Goal: Information Seeking & Learning: Learn about a topic

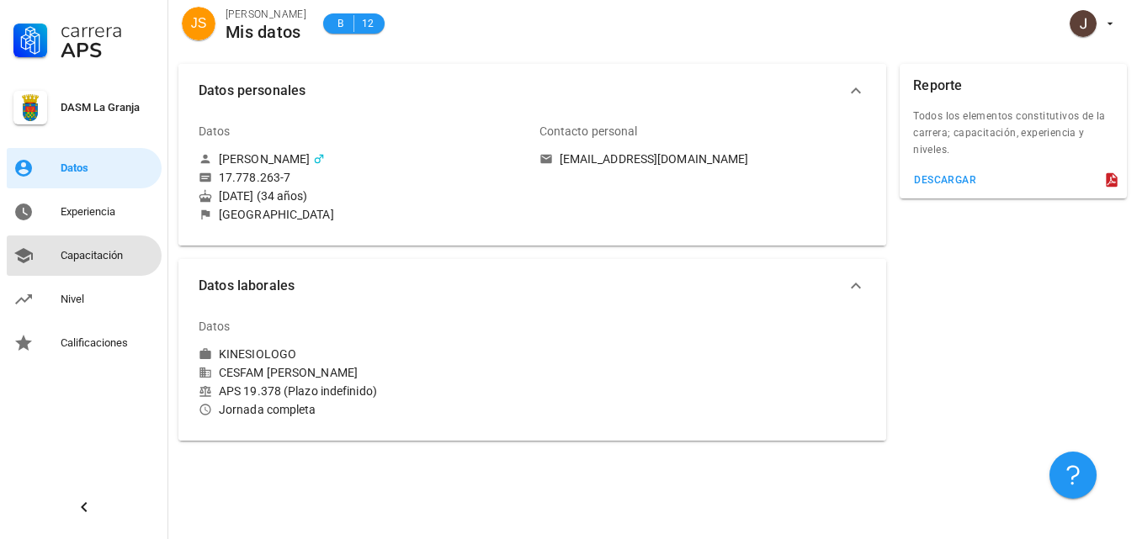
click at [97, 256] on div "Capacitación" at bounding box center [108, 255] width 94 height 13
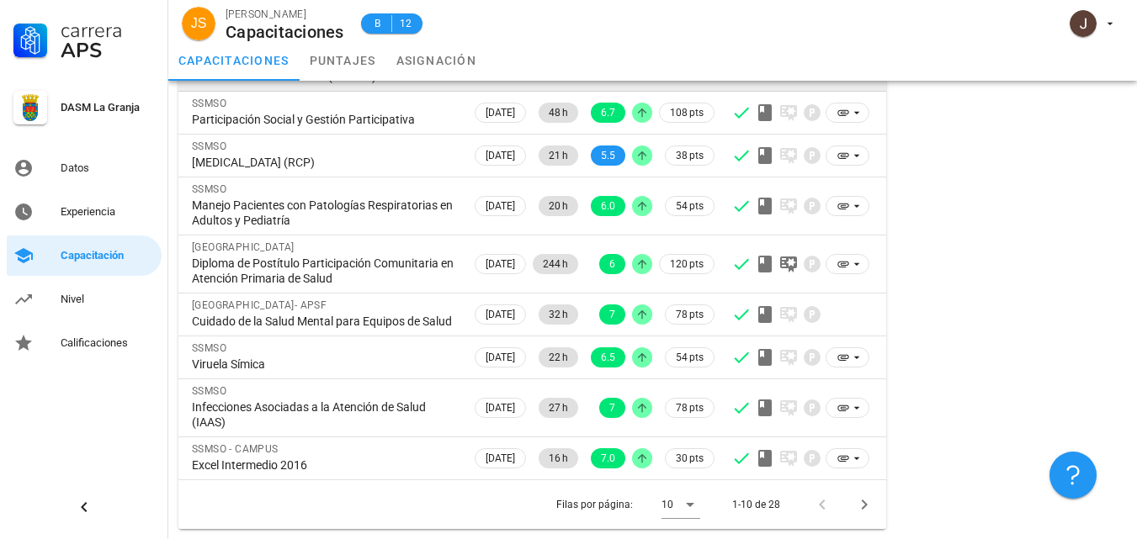
scroll to position [297, 0]
click at [694, 501] on icon at bounding box center [690, 505] width 20 height 20
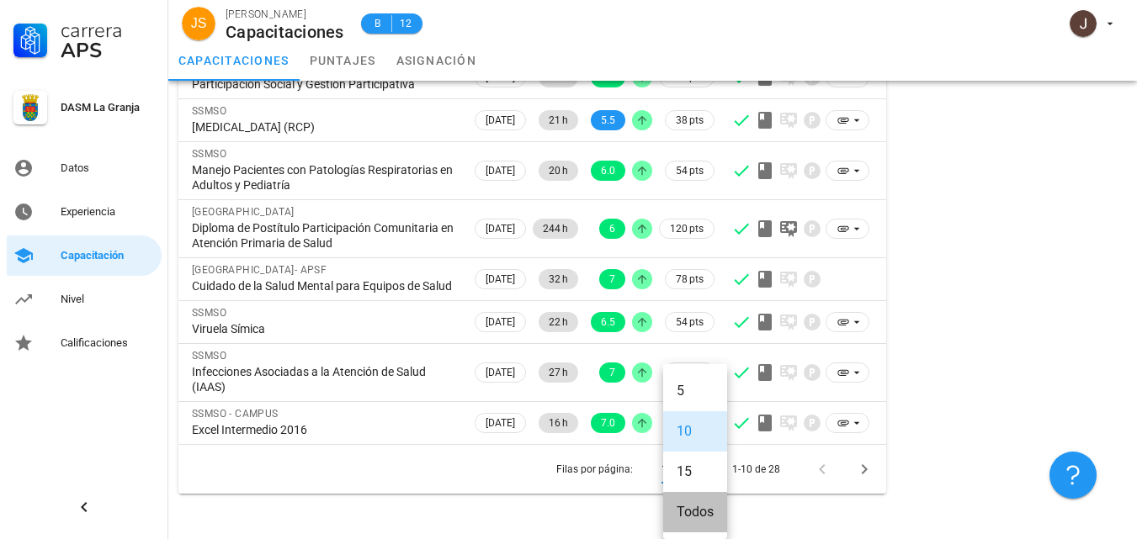
click at [685, 494] on div "Todos" at bounding box center [695, 512] width 37 height 36
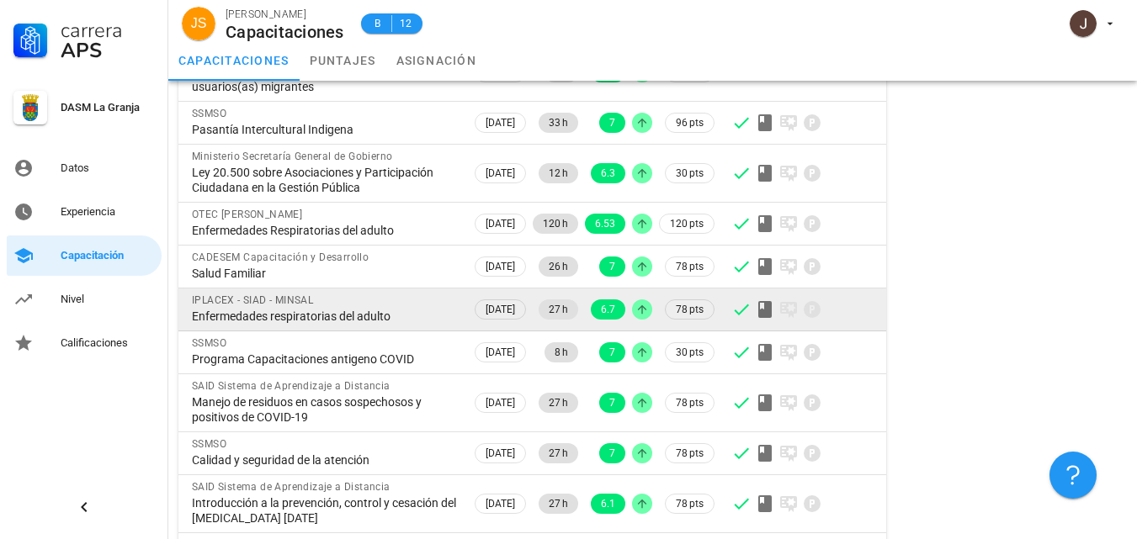
scroll to position [718, 0]
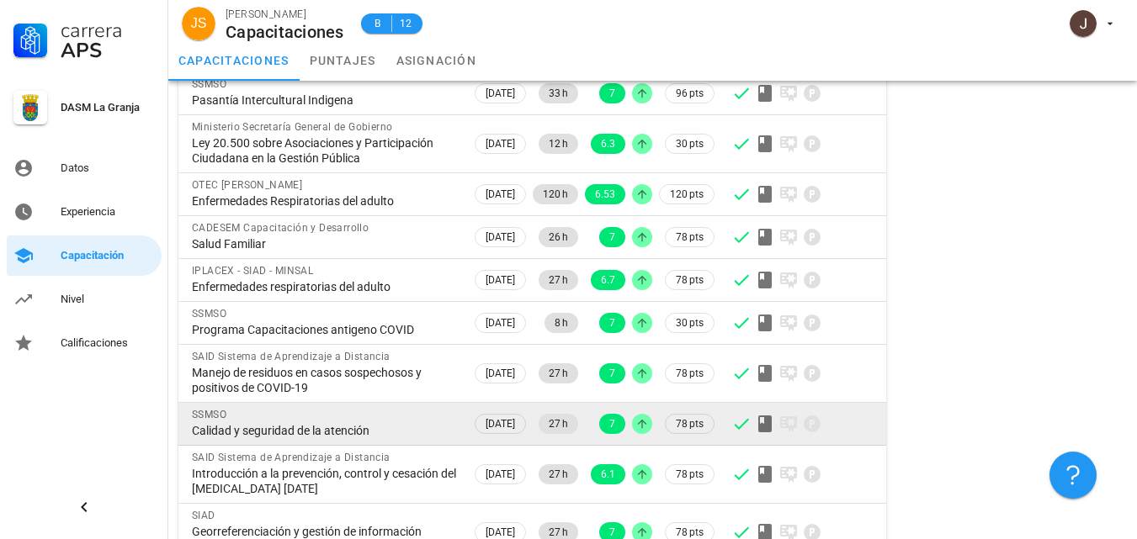
drag, startPoint x: 373, startPoint y: 476, endPoint x: 193, endPoint y: 476, distance: 180.1
click at [193, 438] on div "Calidad y seguridad de la atención" at bounding box center [325, 430] width 266 height 15
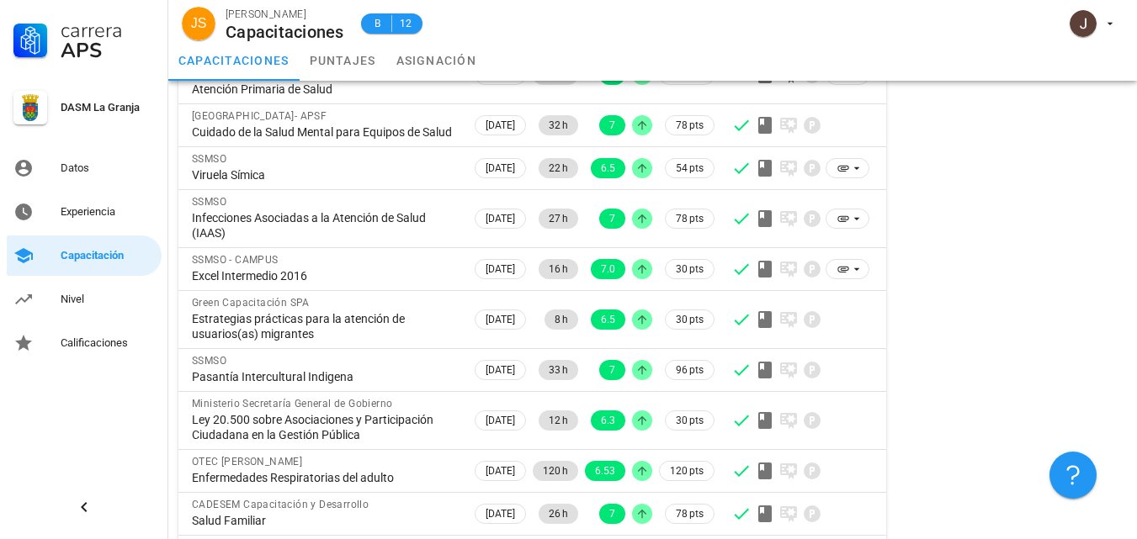
scroll to position [271, 0]
